Goal: Transaction & Acquisition: Purchase product/service

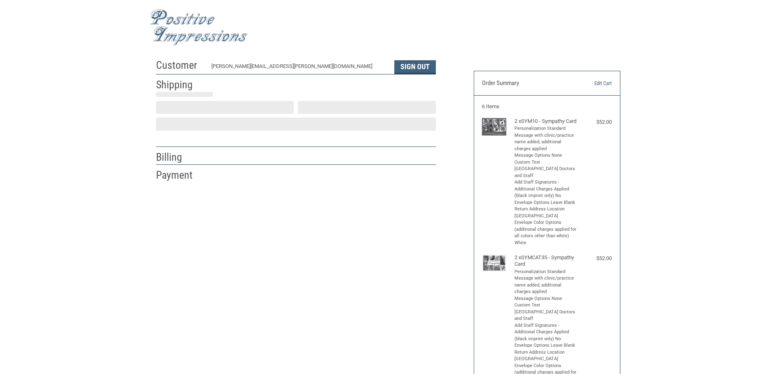
select select "US"
select select "PA"
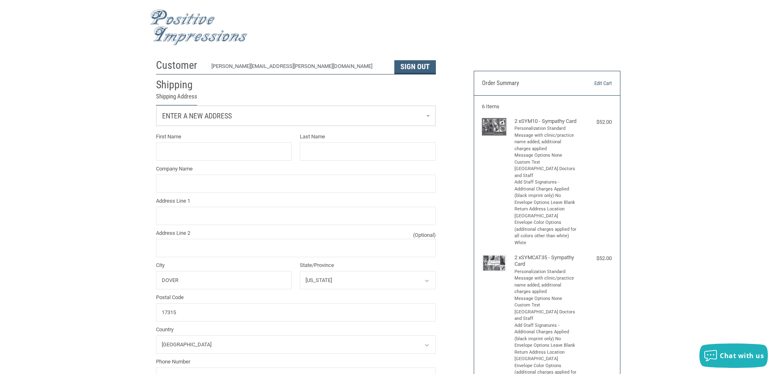
click at [425, 118] on link "Enter a new address" at bounding box center [295, 116] width 279 height 20
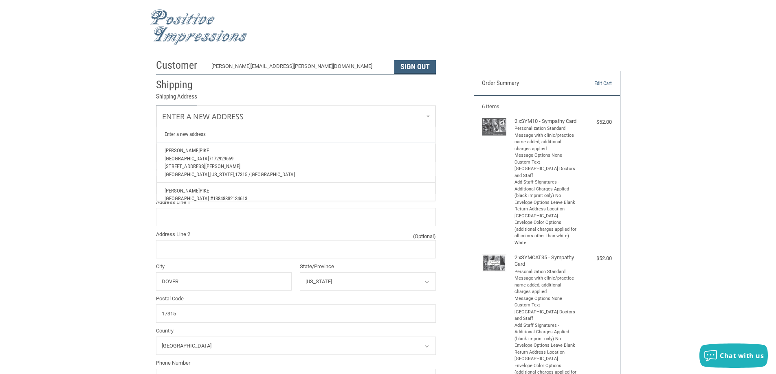
click at [276, 156] on p "[GEOGRAPHIC_DATA] 7172929669" at bounding box center [296, 159] width 262 height 8
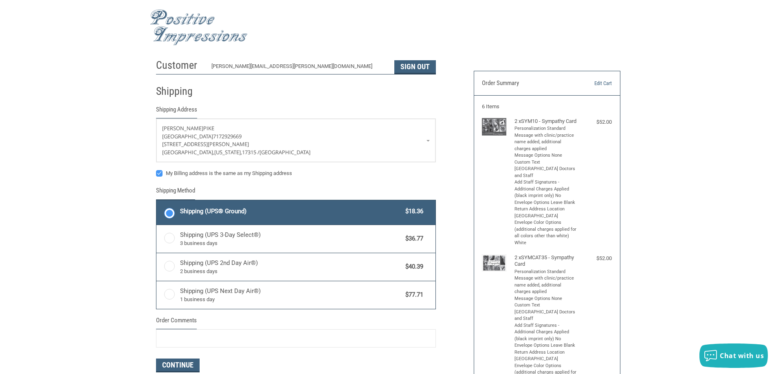
click at [97, 181] on div "Customer [PERSON_NAME][EMAIL_ADDRESS][PERSON_NAME][DOMAIN_NAME] Sign Out Shippi…" at bounding box center [388, 305] width 776 height 500
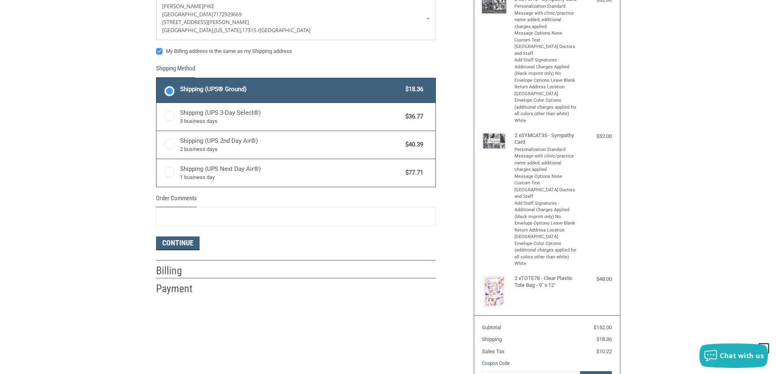
scroll to position [163, 0]
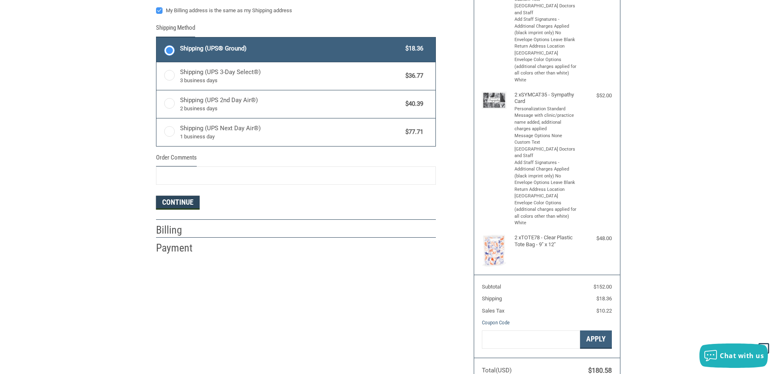
click at [181, 207] on button "Continue" at bounding box center [178, 203] width 44 height 14
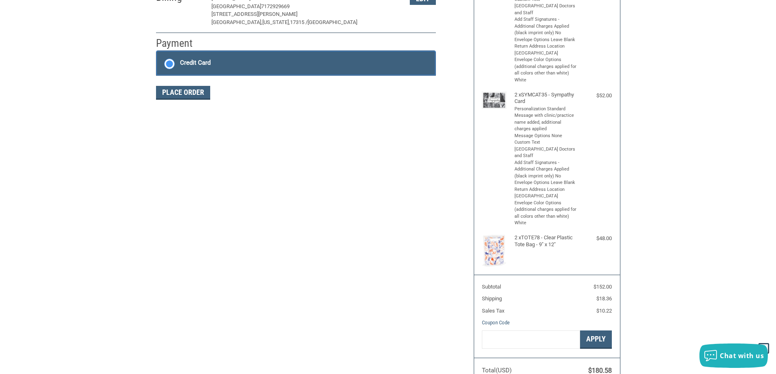
scroll to position [122, 0]
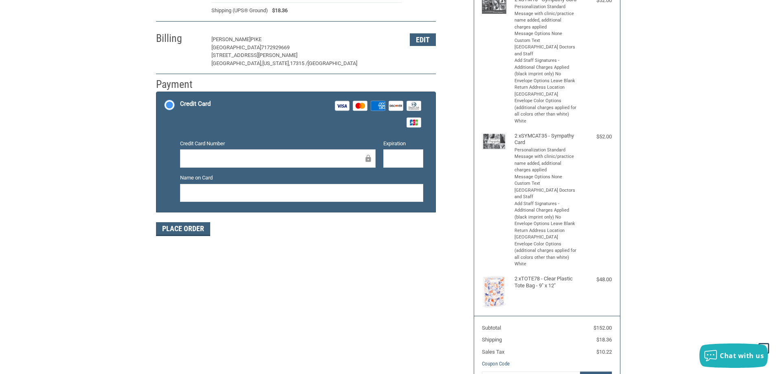
click at [231, 151] on div at bounding box center [278, 159] width 196 height 18
click at [232, 151] on div at bounding box center [278, 159] width 196 height 18
click at [190, 225] on button "Place Order" at bounding box center [183, 229] width 54 height 14
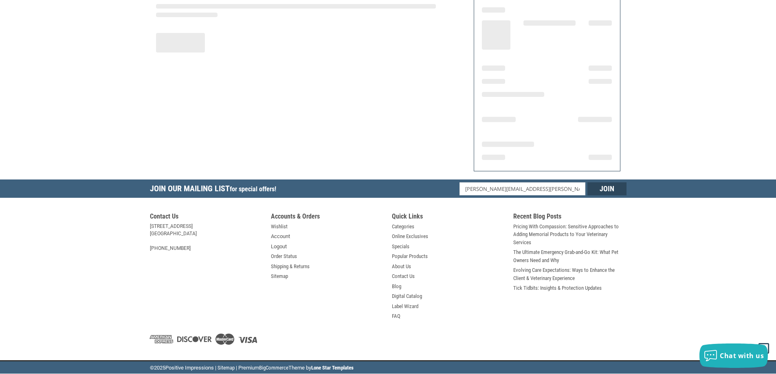
scroll to position [95, 0]
